Goal: Find specific page/section: Find specific page/section

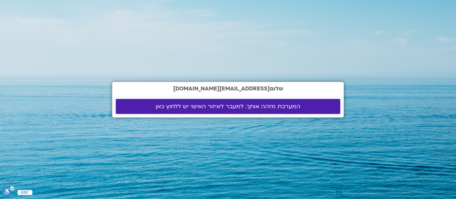
click at [237, 105] on span "המערכת מזהה אותך. למעבר לאיזור האישי יש ללחוץ כאן" at bounding box center [228, 106] width 145 height 6
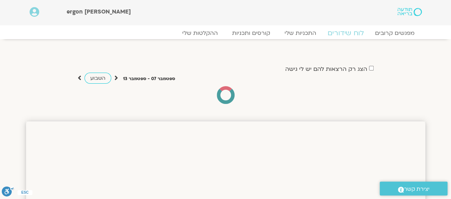
click at [349, 30] on link "לוח שידורים" at bounding box center [345, 33] width 53 height 9
